Goal: Task Accomplishment & Management: Complete application form

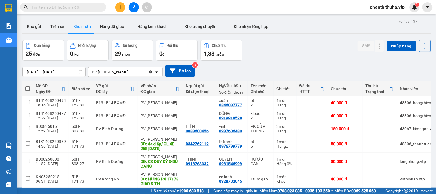
click at [304, 53] on div "Đơn hàng 25 đơn Khối lượng 0 kg Số lượng 29 món Đã thu 0 đ Chưa thu 1,38 triệu …" at bounding box center [226, 50] width 408 height 21
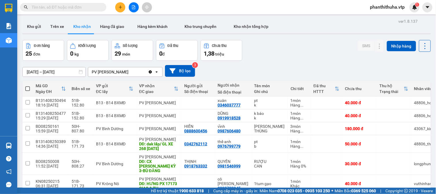
click at [283, 53] on div "Đơn hàng 25 đơn Khối lượng 0 kg Số lượng 29 món Đã thu 0 đ Chưa thu 1,38 triệu …" at bounding box center [226, 50] width 408 height 21
click at [217, 127] on div "vĩnh 0987606480" at bounding box center [232, 128] width 31 height 9
checkbox input "true"
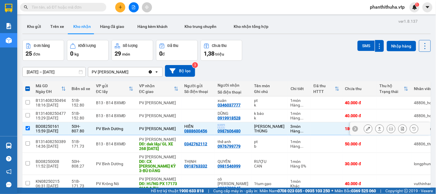
copy div "vĩnh"
click at [80, 7] on input "text" at bounding box center [66, 7] width 68 height 6
paste input "vĩnh"
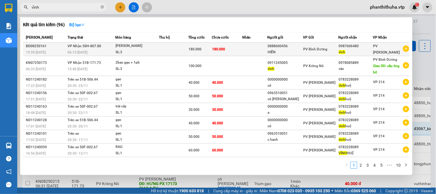
scroll to position [26, 0]
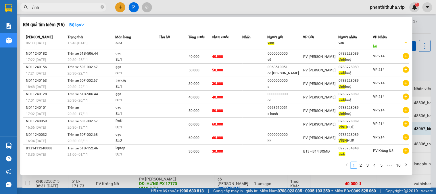
type input "vĩnh"
click at [308, 16] on div at bounding box center [218, 97] width 436 height 194
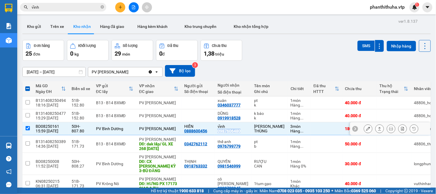
drag, startPoint x: 211, startPoint y: 132, endPoint x: 236, endPoint y: 132, distance: 24.4
click at [236, 132] on td "vĩnh 0987606480" at bounding box center [233, 128] width 36 height 13
checkbox input "false"
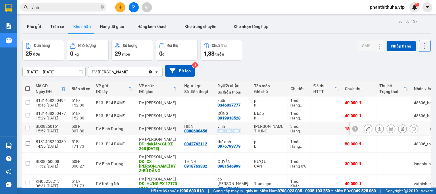
copy div "0987606480"
click at [71, 6] on input "vĩnh" at bounding box center [66, 7] width 68 height 6
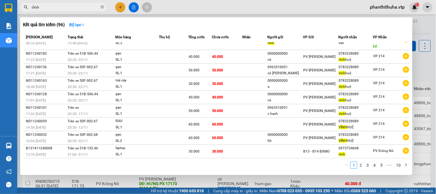
paste input "0987606480"
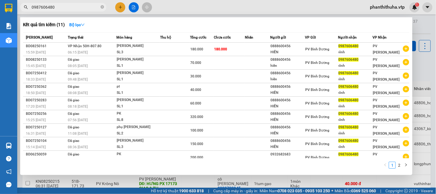
type input "0987606480"
click at [221, 9] on div at bounding box center [218, 97] width 436 height 194
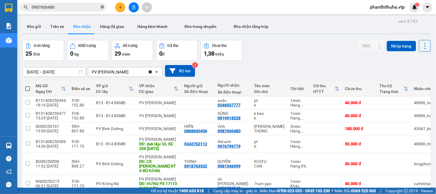
click at [103, 7] on icon "close-circle" at bounding box center [102, 6] width 3 height 3
click at [391, 11] on div "phanthithuha.vtp 1" at bounding box center [392, 7] width 54 height 10
click at [394, 7] on span "phanthithuha.vtp" at bounding box center [387, 6] width 44 height 7
click at [386, 15] on span "Đăng xuất" at bounding box center [389, 18] width 32 height 6
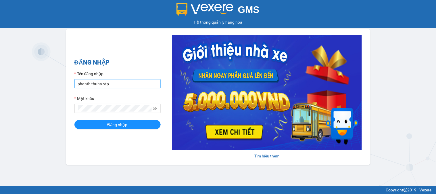
type input "thihang.vtp"
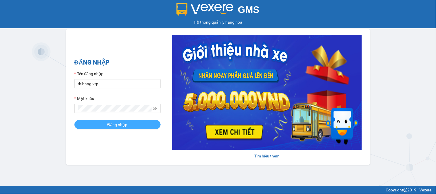
click at [124, 127] on span "Đăng nhập" at bounding box center [117, 124] width 20 height 6
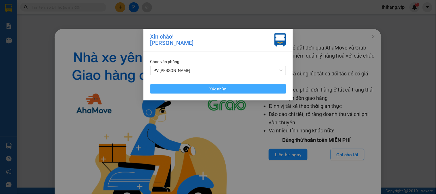
click at [220, 88] on span "Xác nhận" at bounding box center [217, 89] width 17 height 6
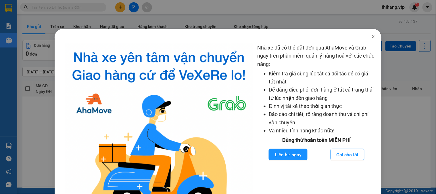
click at [371, 38] on icon "close" at bounding box center [373, 36] width 5 height 5
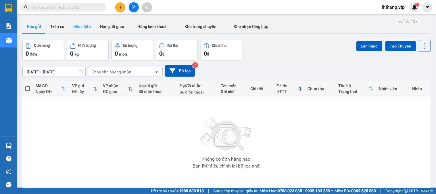
click at [73, 25] on button "Kho nhận" at bounding box center [82, 27] width 27 height 14
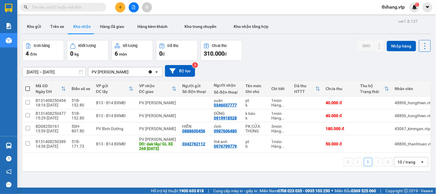
click at [92, 29] on button "Kho nhận" at bounding box center [82, 27] width 27 height 14
click at [366, 129] on icon at bounding box center [368, 128] width 4 height 4
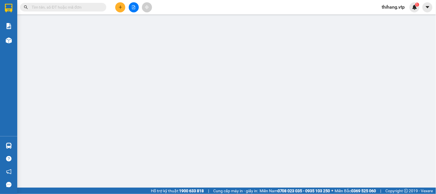
type input "0888600456"
type input "HIỀN"
type input "0987606480"
type input "vĩnh"
type input "180.000"
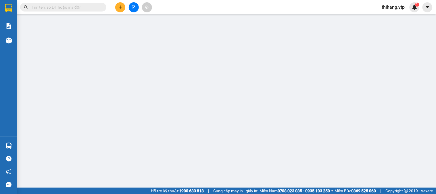
type input "180.000"
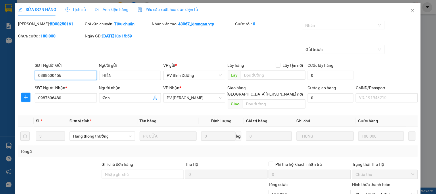
type input "9.000"
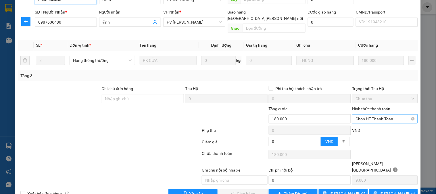
click at [368, 114] on span "Chọn HT Thanh Toán" at bounding box center [384, 118] width 59 height 9
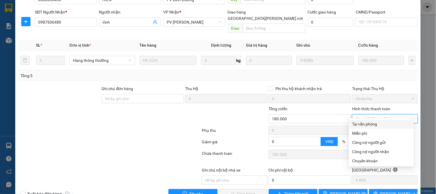
click at [368, 124] on div "Tại văn phòng" at bounding box center [381, 124] width 58 height 6
type input "0"
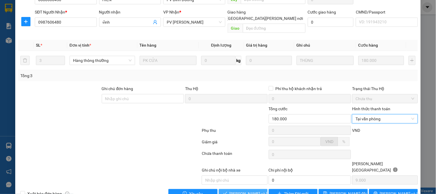
click at [250, 190] on span "[PERSON_NAME] và [PERSON_NAME] hàng" at bounding box center [268, 193] width 78 height 6
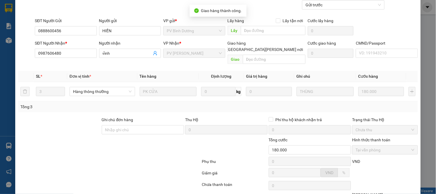
scroll to position [0, 0]
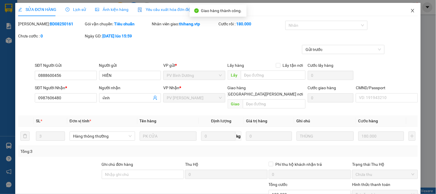
click at [410, 10] on icon "close" at bounding box center [412, 10] width 5 height 5
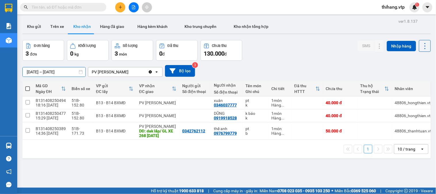
click at [75, 70] on input "[DATE] – [DATE]" at bounding box center [54, 71] width 63 height 9
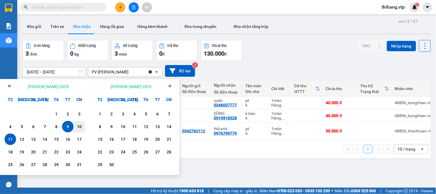
click at [11, 87] on icon "Arrow Left" at bounding box center [9, 85] width 7 height 7
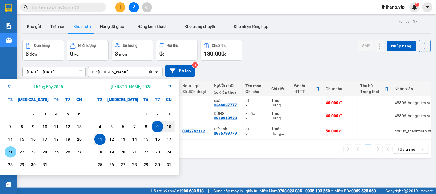
click at [6, 151] on div "21" at bounding box center [10, 151] width 8 height 7
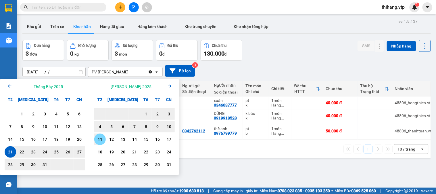
click at [99, 137] on div "11" at bounding box center [100, 139] width 8 height 7
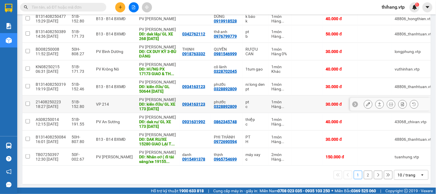
scroll to position [101, 0]
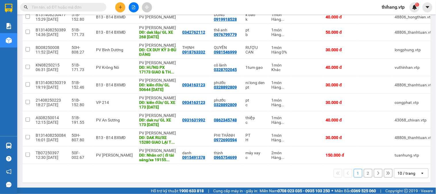
drag, startPoint x: 414, startPoint y: 172, endPoint x: 417, endPoint y: 169, distance: 4.1
click at [415, 172] on div "10 / trang open" at bounding box center [411, 173] width 34 height 10
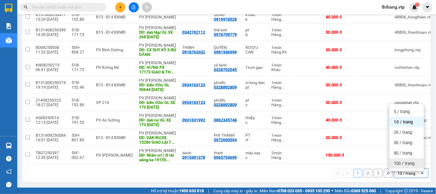
click at [410, 161] on span "100 / trang" at bounding box center [404, 163] width 21 height 6
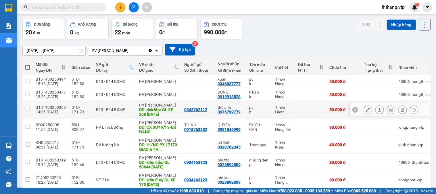
scroll to position [0, 0]
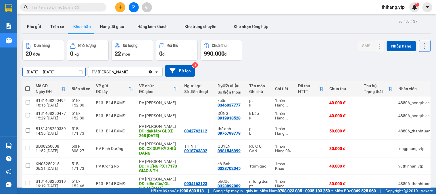
click at [75, 69] on input "[DATE] – [DATE]" at bounding box center [54, 71] width 63 height 9
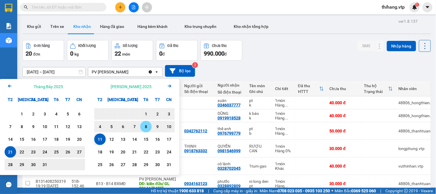
click at [147, 126] on div "8" at bounding box center [146, 126] width 8 height 7
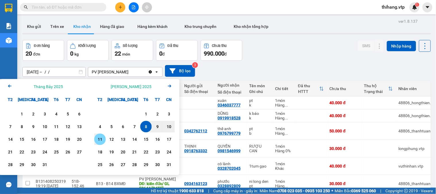
click at [99, 140] on div "11" at bounding box center [100, 139] width 8 height 7
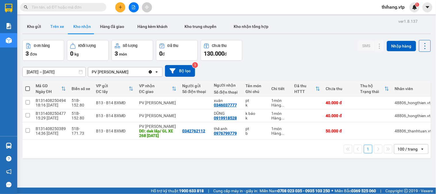
click at [55, 27] on button "Trên xe" at bounding box center [57, 27] width 23 height 14
type input "[DATE] – [DATE]"
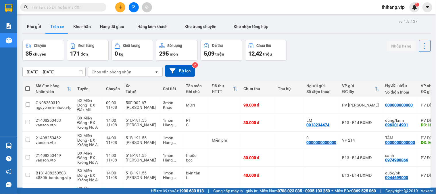
click at [113, 75] on div "Chọn văn phòng nhận" at bounding box center [112, 72] width 40 height 6
type input "gn"
click at [112, 84] on span "PV [PERSON_NAME]" at bounding box center [112, 84] width 40 height 6
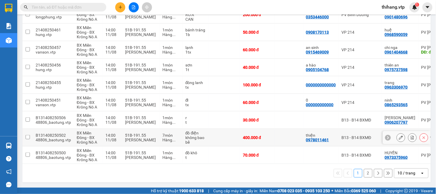
scroll to position [110, 0]
drag, startPoint x: 397, startPoint y: 174, endPoint x: 397, endPoint y: 171, distance: 2.9
click at [397, 174] on div "10 / trang" at bounding box center [406, 173] width 18 height 6
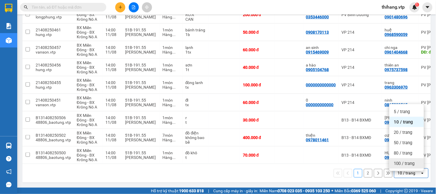
click at [397, 163] on span "100 / trang" at bounding box center [404, 163] width 21 height 6
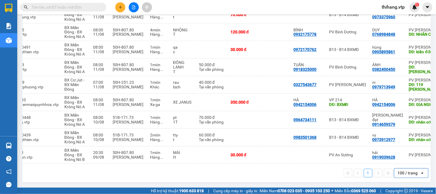
scroll to position [0, 40]
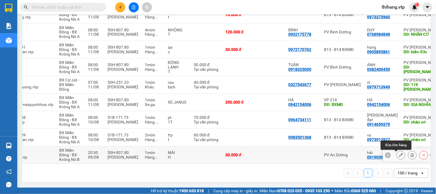
click at [399, 153] on icon at bounding box center [401, 155] width 4 height 4
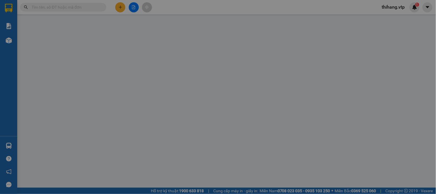
type input "0919039628"
type input "hải"
type input "30.000"
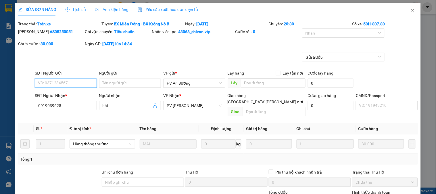
type input "1.500"
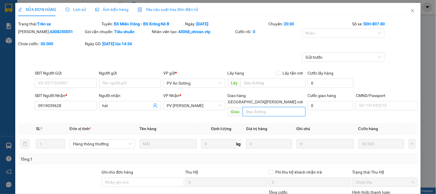
click at [265, 107] on input "text" at bounding box center [274, 111] width 63 height 9
drag, startPoint x: 265, startPoint y: 103, endPoint x: 257, endPoint y: 103, distance: 8.0
click at [257, 107] on input "k có hàng" at bounding box center [274, 111] width 63 height 9
type input "k"
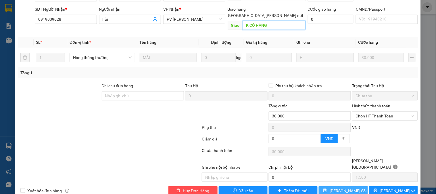
type input "K CÓ HÀNG"
click at [325, 188] on span "save" at bounding box center [325, 190] width 4 height 5
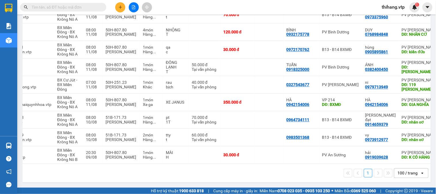
scroll to position [0, 44]
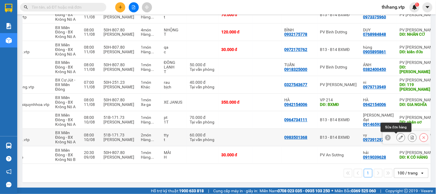
click at [399, 135] on icon at bounding box center [401, 137] width 4 height 4
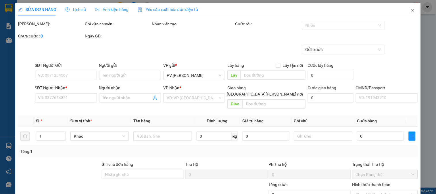
type input "0983501368"
type input "0973912977"
type input "vy"
type input "nhân cơ"
type input "60.000"
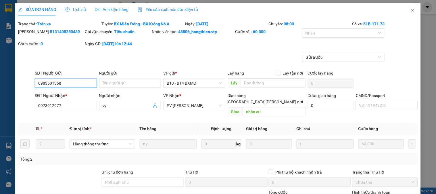
type input "3.000"
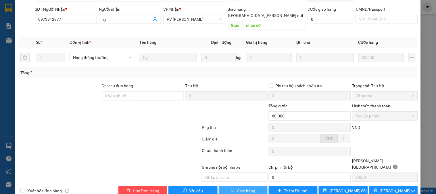
click at [241, 187] on span "Giao hàng" at bounding box center [246, 190] width 18 height 6
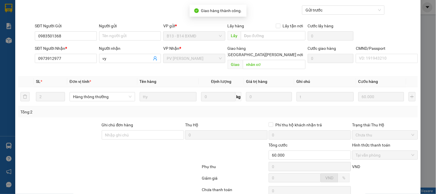
scroll to position [0, 0]
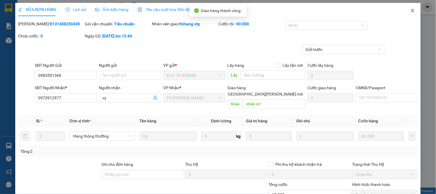
click at [411, 12] on icon "close" at bounding box center [412, 10] width 3 height 3
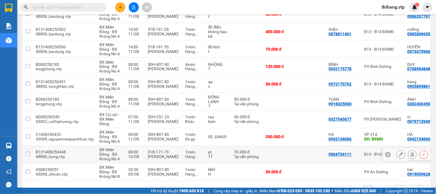
scroll to position [233, 0]
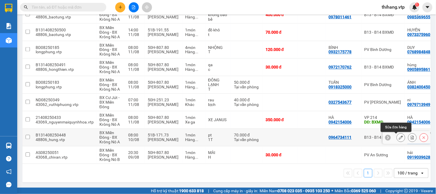
click at [399, 135] on icon at bounding box center [401, 137] width 4 height 4
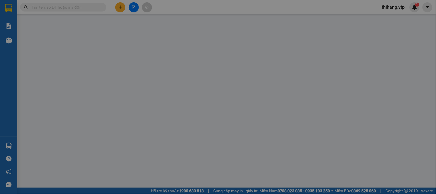
type input "0964734111"
type input "0914659379"
type input "[PERSON_NAME] đạt"
type input "nhân cơ"
type input "70.000"
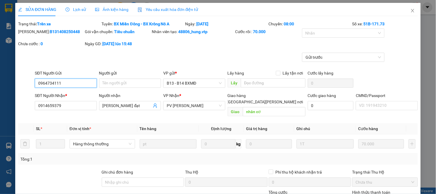
type input "3.500"
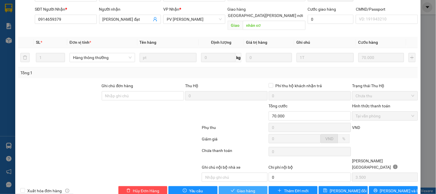
click at [233, 186] on button "Giao hàng" at bounding box center [243, 190] width 49 height 9
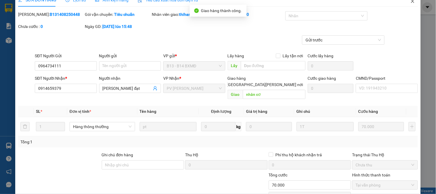
scroll to position [0, 0]
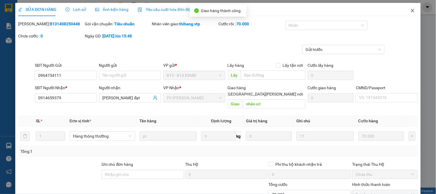
click at [410, 9] on icon "close" at bounding box center [412, 10] width 5 height 5
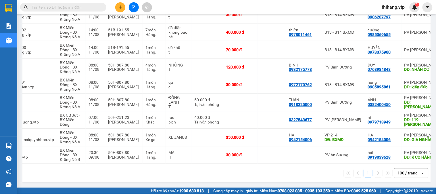
scroll to position [0, 41]
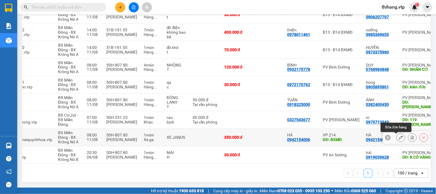
click at [399, 135] on icon at bounding box center [401, 137] width 4 height 4
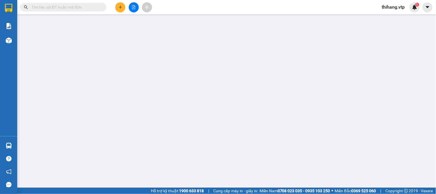
type input "17.500"
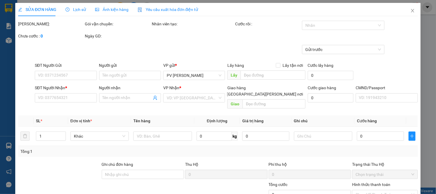
type input "0942154006"
type input "HÀ"
type input "BXMĐ"
type input "0942154006"
type input "HÀ"
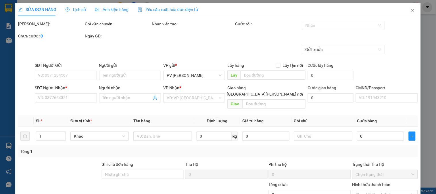
type input "GIA NGHĨA"
type input "350.000"
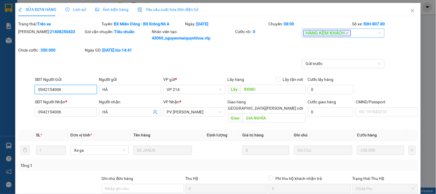
click at [357, 33] on div "HÀNG KÈM KHÁCH" at bounding box center [340, 33] width 74 height 7
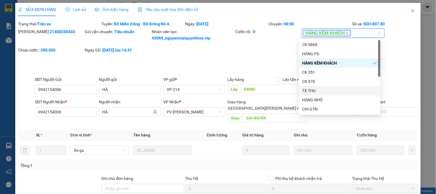
click at [316, 90] on div "TX THU" at bounding box center [339, 90] width 75 height 6
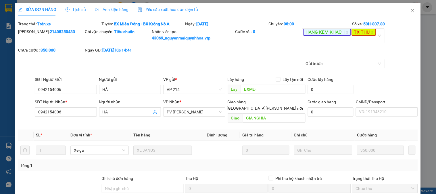
click at [244, 64] on div "Gửi trước" at bounding box center [218, 67] width 401 height 17
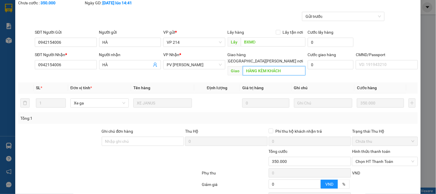
scroll to position [92, 0]
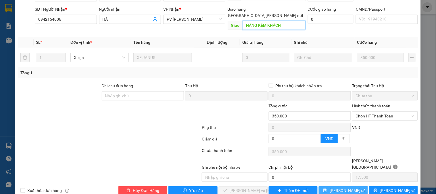
type input "HÀNG KÈM KHÁCH"
click at [334, 187] on span "[PERSON_NAME] đổi" at bounding box center [347, 190] width 37 height 6
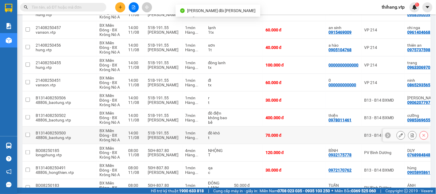
scroll to position [216, 0]
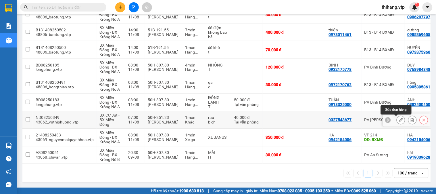
click at [399, 118] on icon at bounding box center [401, 120] width 4 height 4
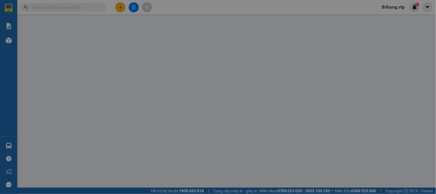
type input "0327543677"
type input "0979713949"
type input "ni"
type input "119 [PERSON_NAME] cơ"
type input "40.000"
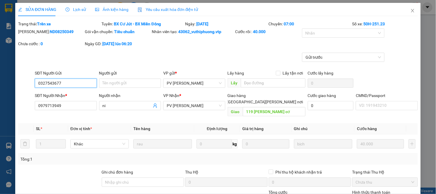
type input "2.000"
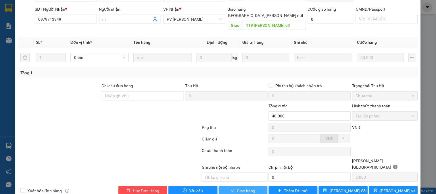
click at [226, 186] on button "Giao hàng" at bounding box center [243, 190] width 49 height 9
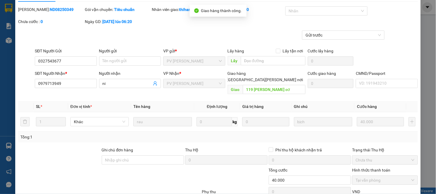
scroll to position [0, 0]
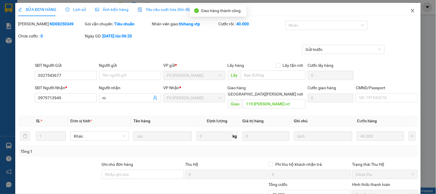
click at [410, 10] on icon "close" at bounding box center [412, 10] width 5 height 5
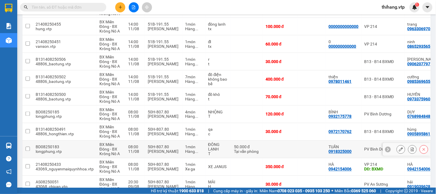
scroll to position [198, 0]
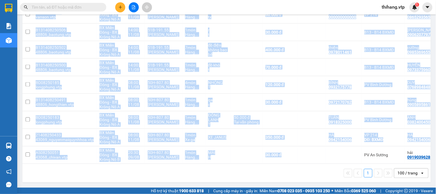
drag, startPoint x: 335, startPoint y: 160, endPoint x: 349, endPoint y: 162, distance: 13.6
click at [349, 162] on div "Mã đơn hàng [PERSON_NAME] [PERSON_NAME] Xe Tài xế [PERSON_NAME] Tên món Ghi chú…" at bounding box center [226, 25] width 408 height 278
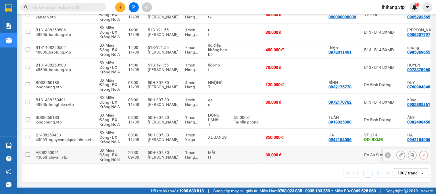
click at [304, 148] on td at bounding box center [311, 155] width 29 height 18
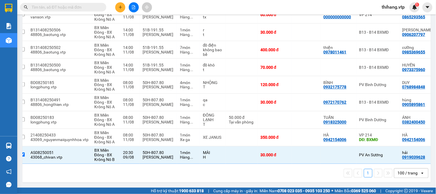
scroll to position [0, 1]
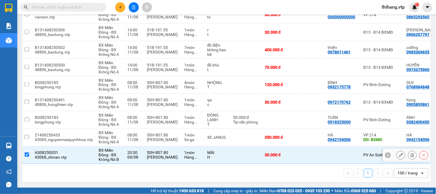
click at [27, 152] on input "checkbox" at bounding box center [27, 154] width 4 height 4
checkbox input "false"
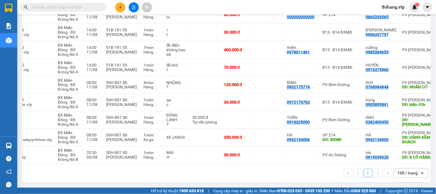
scroll to position [0, 45]
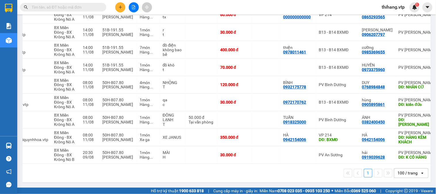
drag, startPoint x: 209, startPoint y: 164, endPoint x: 221, endPoint y: 164, distance: 12.3
click at [221, 164] on div "1 100 / trang open" at bounding box center [226, 173] width 408 height 18
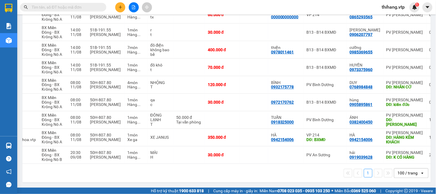
scroll to position [0, 60]
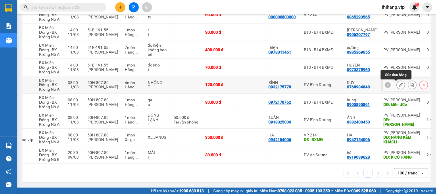
click at [399, 82] on button at bounding box center [401, 85] width 8 height 10
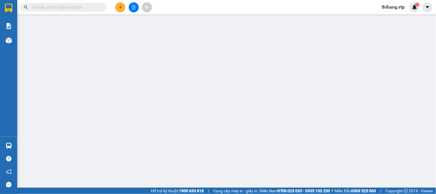
type input "6.000"
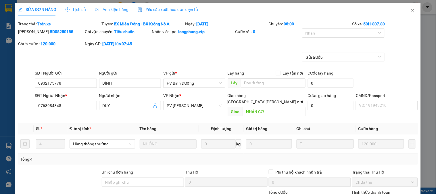
type input "0932175778"
type input "BÌNH"
type input "0768984848"
type input "DUY"
type input "NHÂN CƠ"
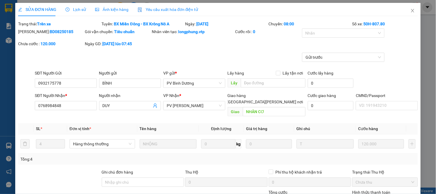
type input "120.000"
click at [320, 26] on div "Chuyến: 08:00" at bounding box center [310, 24] width 84 height 6
click at [320, 34] on div at bounding box center [340, 33] width 74 height 7
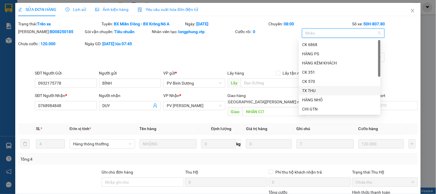
click at [305, 90] on div "TX THU" at bounding box center [339, 90] width 75 height 6
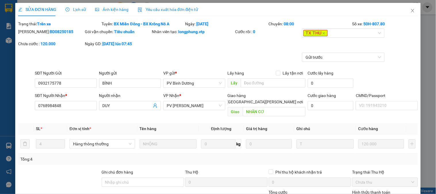
click at [253, 52] on div "[PERSON_NAME]: BD08250185 Gói vận chuyển: [PERSON_NAME] [PERSON_NAME] tạo: long…" at bounding box center [218, 40] width 401 height 24
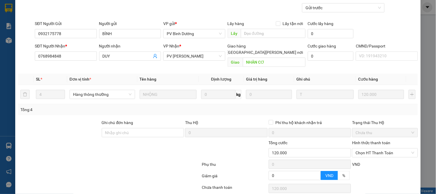
scroll to position [86, 0]
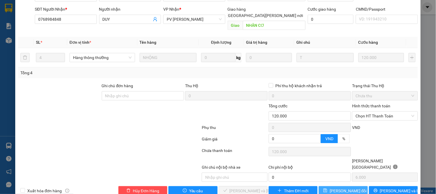
click at [334, 187] on span "[PERSON_NAME] đổi" at bounding box center [347, 190] width 37 height 6
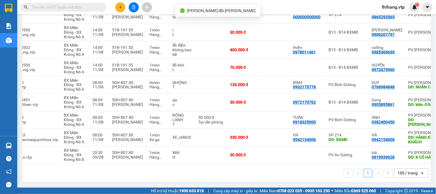
scroll to position [0, 47]
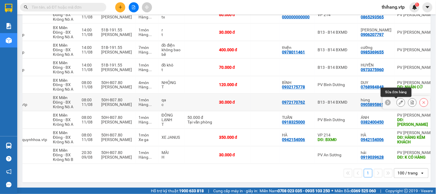
click at [399, 100] on icon at bounding box center [401, 102] width 4 height 4
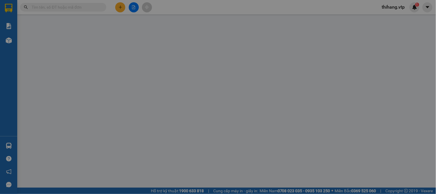
type input "0972170762"
type input "0905895861"
type input "hùng"
type input "kiến đức"
type input "30.000"
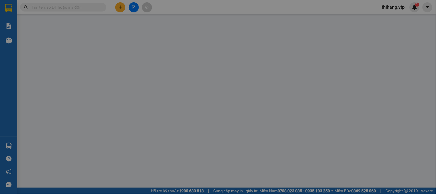
type input "30.000"
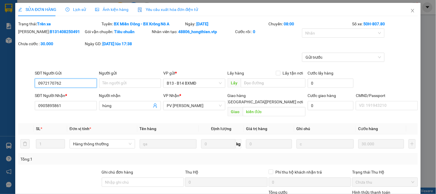
type input "1.500"
click at [321, 30] on div at bounding box center [340, 33] width 74 height 7
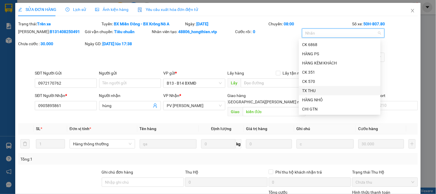
click at [308, 90] on div "TX THU" at bounding box center [339, 90] width 75 height 6
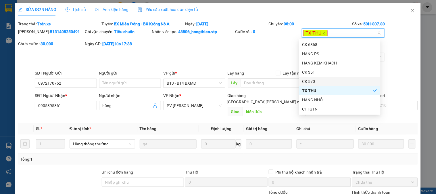
click at [254, 52] on div "[PERSON_NAME]: B131408250491 Gói vận chuyển: [PERSON_NAME] [PERSON_NAME] tạo: 4…" at bounding box center [218, 40] width 401 height 24
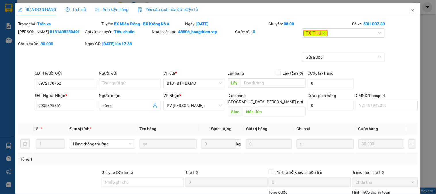
scroll to position [86, 0]
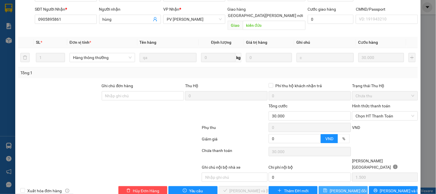
click at [333, 187] on span "[PERSON_NAME] đổi" at bounding box center [347, 190] width 37 height 6
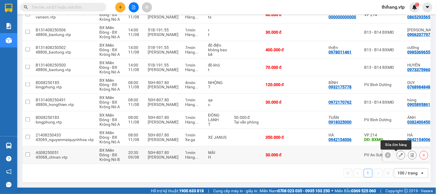
click at [399, 154] on icon at bounding box center [401, 155] width 4 height 4
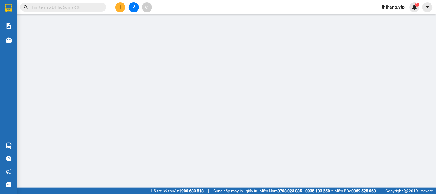
type input "1.500"
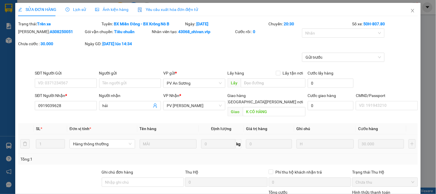
type input "0919039628"
type input "hải"
type input "K CÓ HÀNG"
type input "30.000"
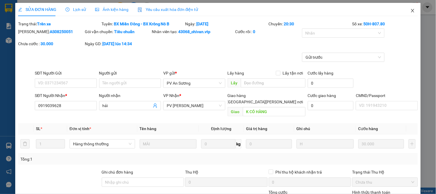
click at [410, 9] on icon "close" at bounding box center [412, 10] width 5 height 5
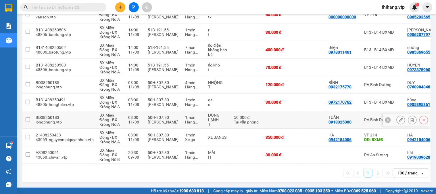
click at [27, 119] on input "checkbox" at bounding box center [28, 119] width 4 height 4
checkbox input "true"
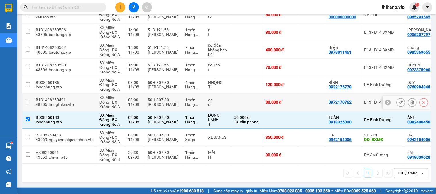
click at [26, 100] on input "checkbox" at bounding box center [28, 102] width 4 height 4
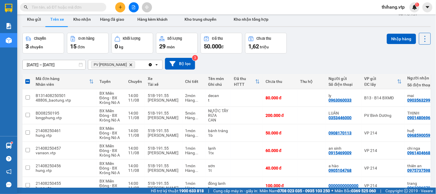
scroll to position [7, 0]
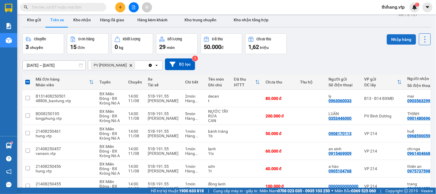
click at [397, 40] on button "Nhập hàng" at bounding box center [401, 39] width 29 height 10
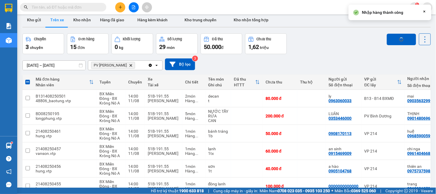
checkbox input "false"
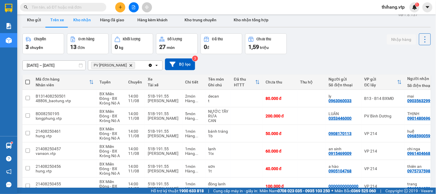
click at [83, 20] on button "Kho nhận" at bounding box center [82, 20] width 27 height 14
type input "[DATE] – [DATE]"
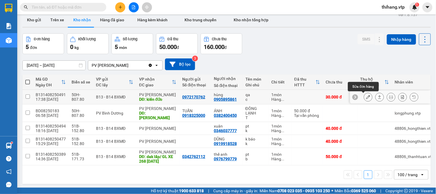
click at [366, 97] on icon at bounding box center [368, 97] width 4 height 4
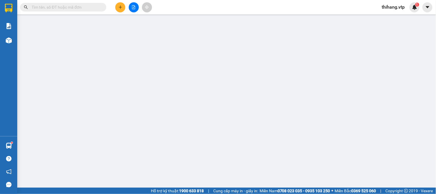
type input "0972170762"
type input "0905895861"
type input "hùng"
type input "kiến đức"
type input "30.000"
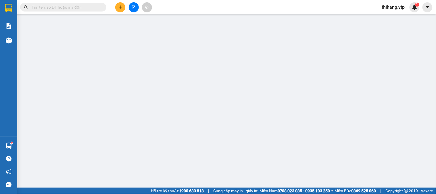
type input "30.000"
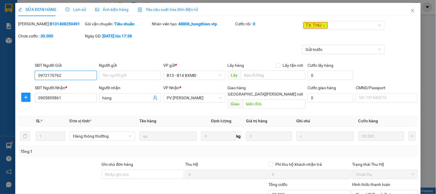
type input "1.500"
click at [323, 25] on icon "close" at bounding box center [324, 25] width 2 height 2
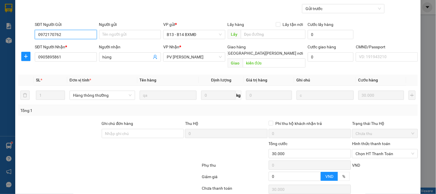
scroll to position [78, 0]
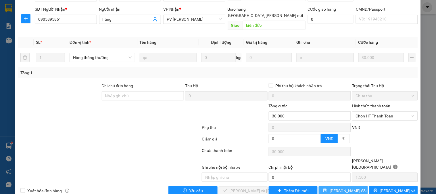
click at [352, 187] on span "[PERSON_NAME] đổi" at bounding box center [347, 190] width 37 height 6
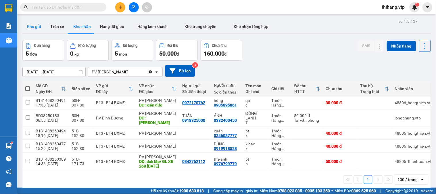
click at [38, 26] on button "Kho gửi" at bounding box center [33, 27] width 23 height 14
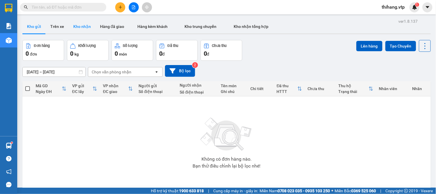
click at [84, 26] on button "Kho nhận" at bounding box center [82, 27] width 27 height 14
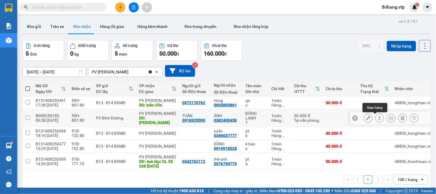
click at [378, 117] on icon at bounding box center [379, 117] width 3 height 3
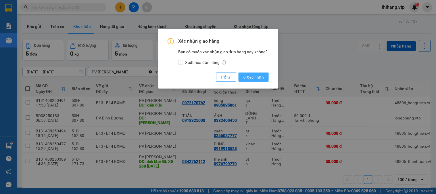
click at [262, 76] on span "Xác nhận" at bounding box center [253, 77] width 21 height 6
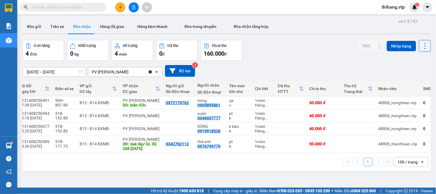
scroll to position [0, 18]
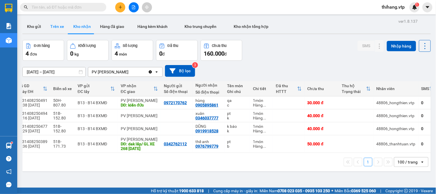
click at [55, 27] on button "Trên xe" at bounding box center [57, 27] width 23 height 14
type input "[DATE] – [DATE]"
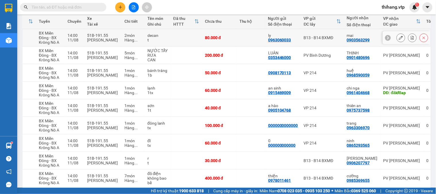
scroll to position [3, 0]
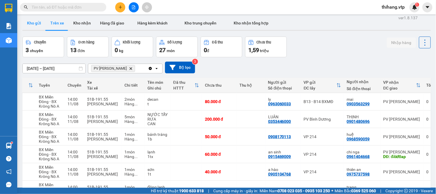
click at [28, 27] on button "Kho gửi" at bounding box center [33, 23] width 23 height 14
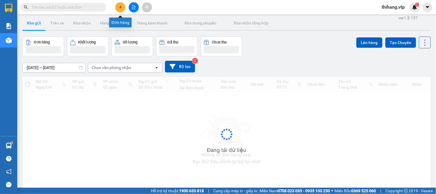
click at [115, 6] on button at bounding box center [120, 7] width 10 height 10
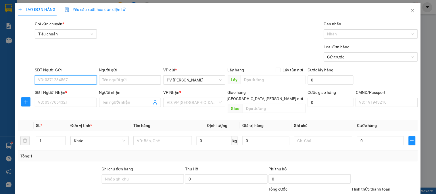
click at [59, 83] on input "SĐT Người Gửi" at bounding box center [66, 79] width 62 height 9
click at [61, 90] on div "0853187339 - TTKSBT" at bounding box center [65, 91] width 54 height 6
type input "0853187339"
type input "TTKSBT"
type input "0333119945"
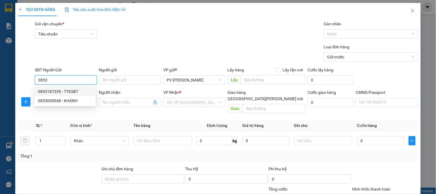
type input "QUỲNH"
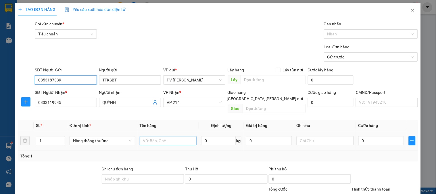
type input "0853187339"
drag, startPoint x: 172, startPoint y: 137, endPoint x: 173, endPoint y: 132, distance: 5.8
click at [173, 136] on input "text" at bounding box center [168, 140] width 57 height 9
type input "mẫu nc"
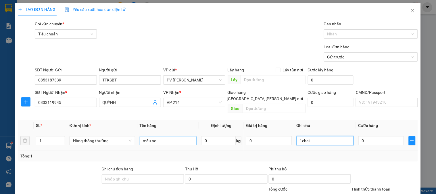
type input "1chai"
type input "3"
type input "30"
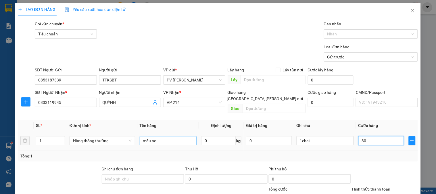
type input "30"
type input "300"
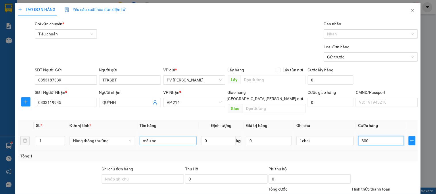
type input "3.000"
type input "30.000"
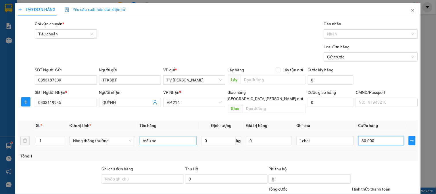
type input "30.000"
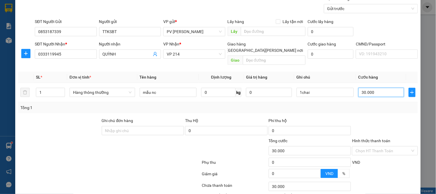
scroll to position [82, 0]
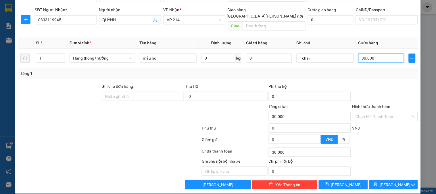
type input "30.000"
click at [391, 172] on div "Transit Pickup Surcharge Ids Transit Deliver Surcharge Ids Transit Deliver Surc…" at bounding box center [217, 63] width 399 height 251
click at [389, 181] on span "[PERSON_NAME] và In" at bounding box center [400, 184] width 40 height 6
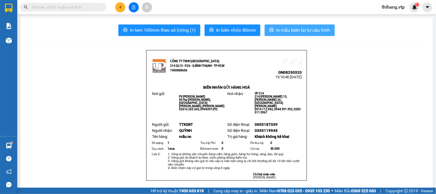
click at [293, 34] on button "In mẫu biên lai tự cấu hình" at bounding box center [299, 29] width 70 height 11
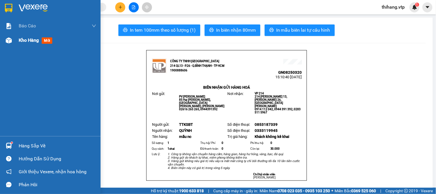
click at [22, 41] on span "Kho hàng" at bounding box center [29, 39] width 20 height 5
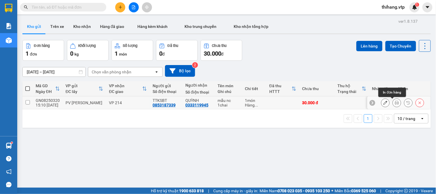
click at [395, 103] on icon at bounding box center [397, 103] width 4 height 4
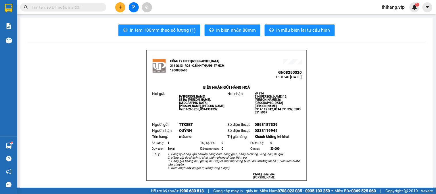
click at [300, 33] on span "In mẫu biên lai tự cấu hình" at bounding box center [303, 29] width 54 height 7
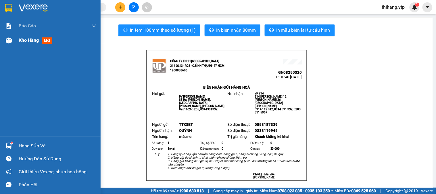
click at [34, 39] on span "Kho hàng" at bounding box center [29, 39] width 20 height 5
